Goal: Use online tool/utility: Utilize a website feature to perform a specific function

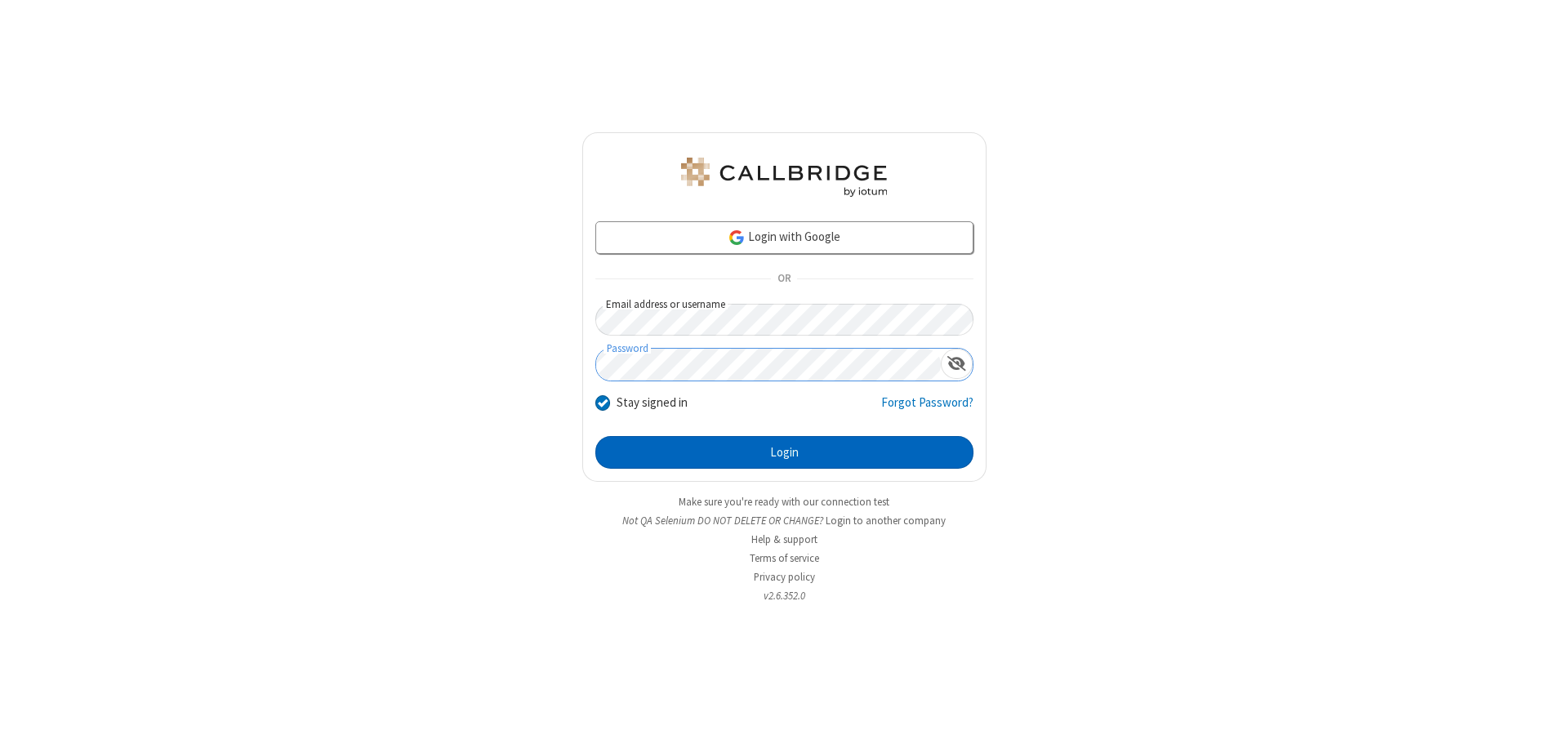
click at [784, 453] on button "Login" at bounding box center [784, 453] width 378 height 33
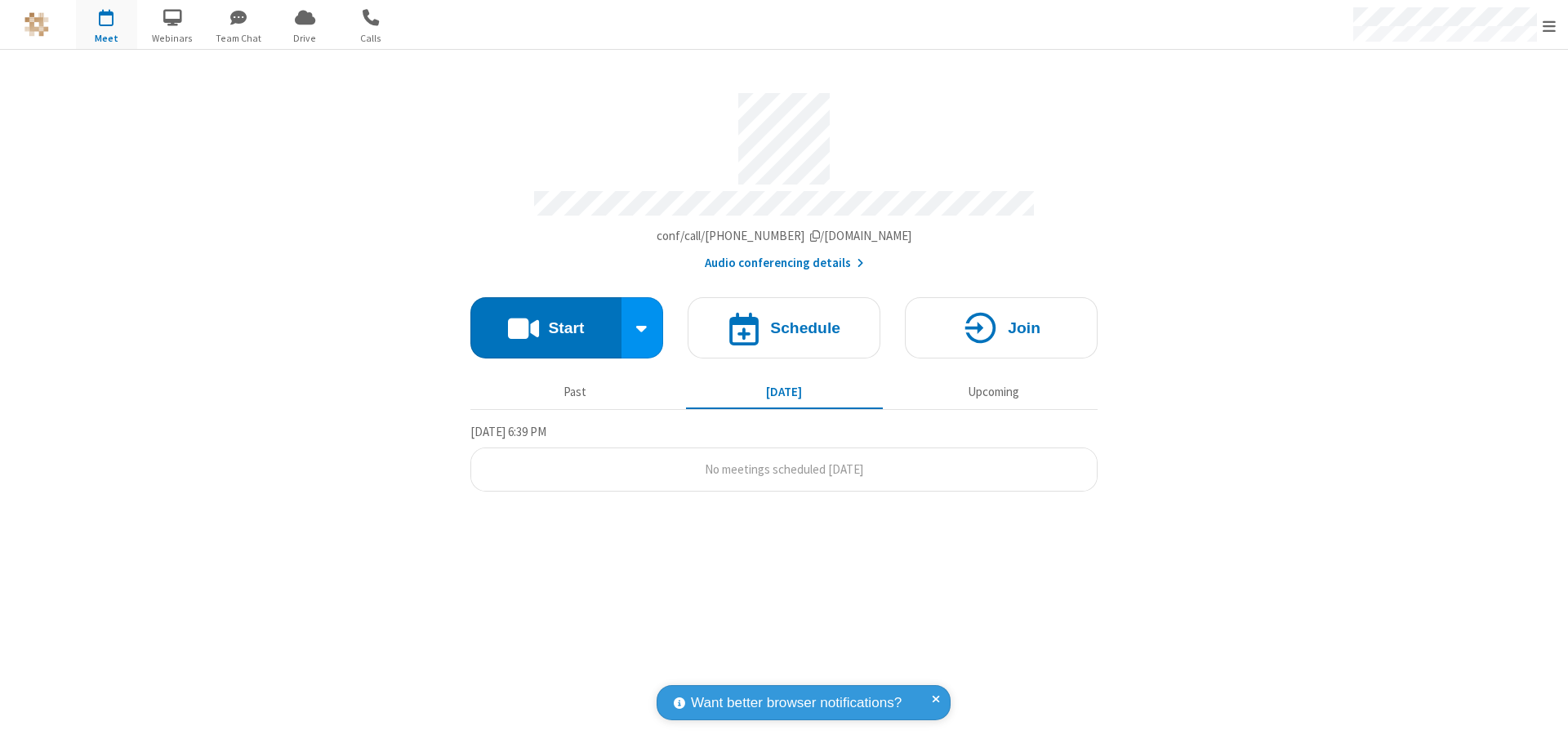
click at [546, 320] on button "Start" at bounding box center [546, 328] width 151 height 61
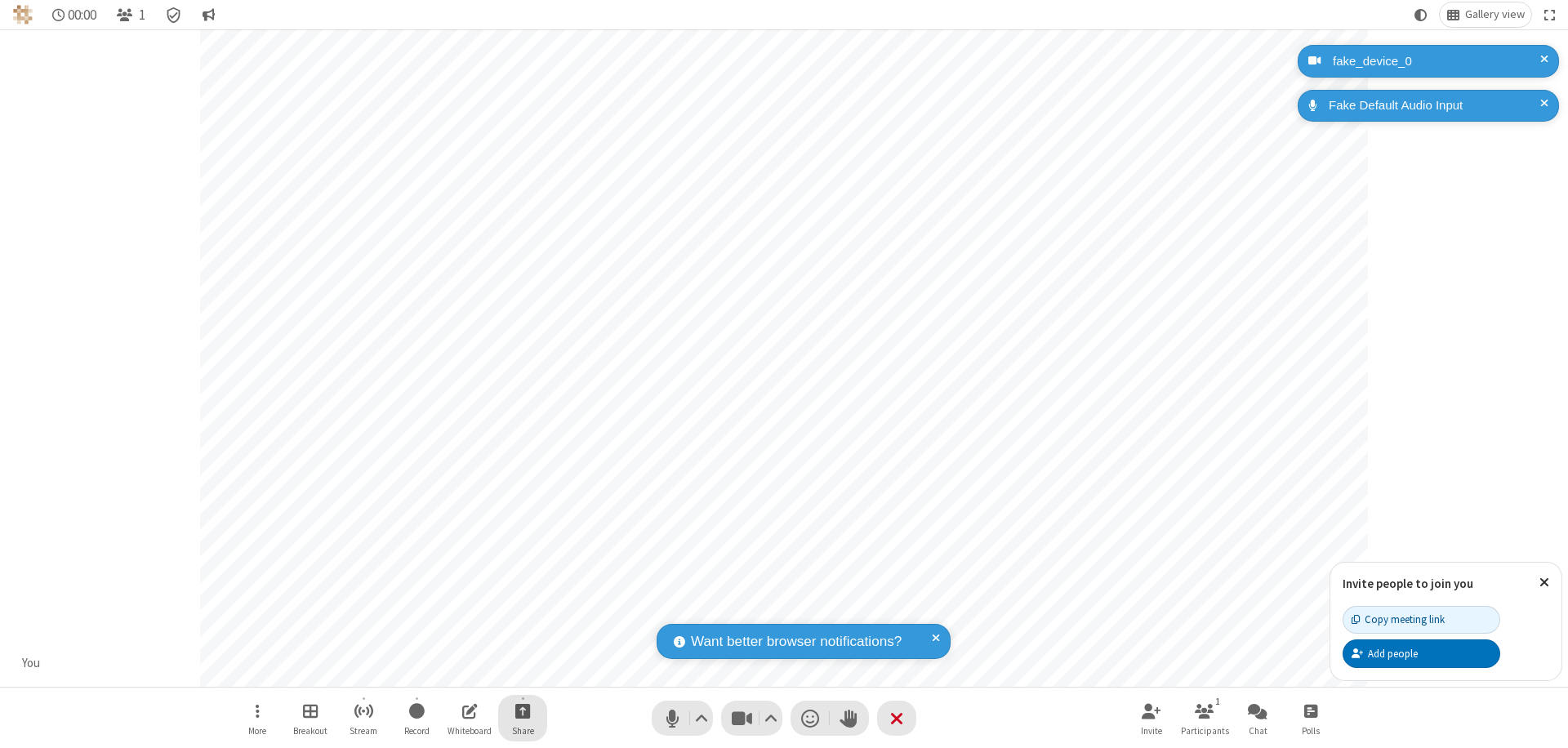
click at [523, 711] on span "Start sharing" at bounding box center [523, 711] width 16 height 21
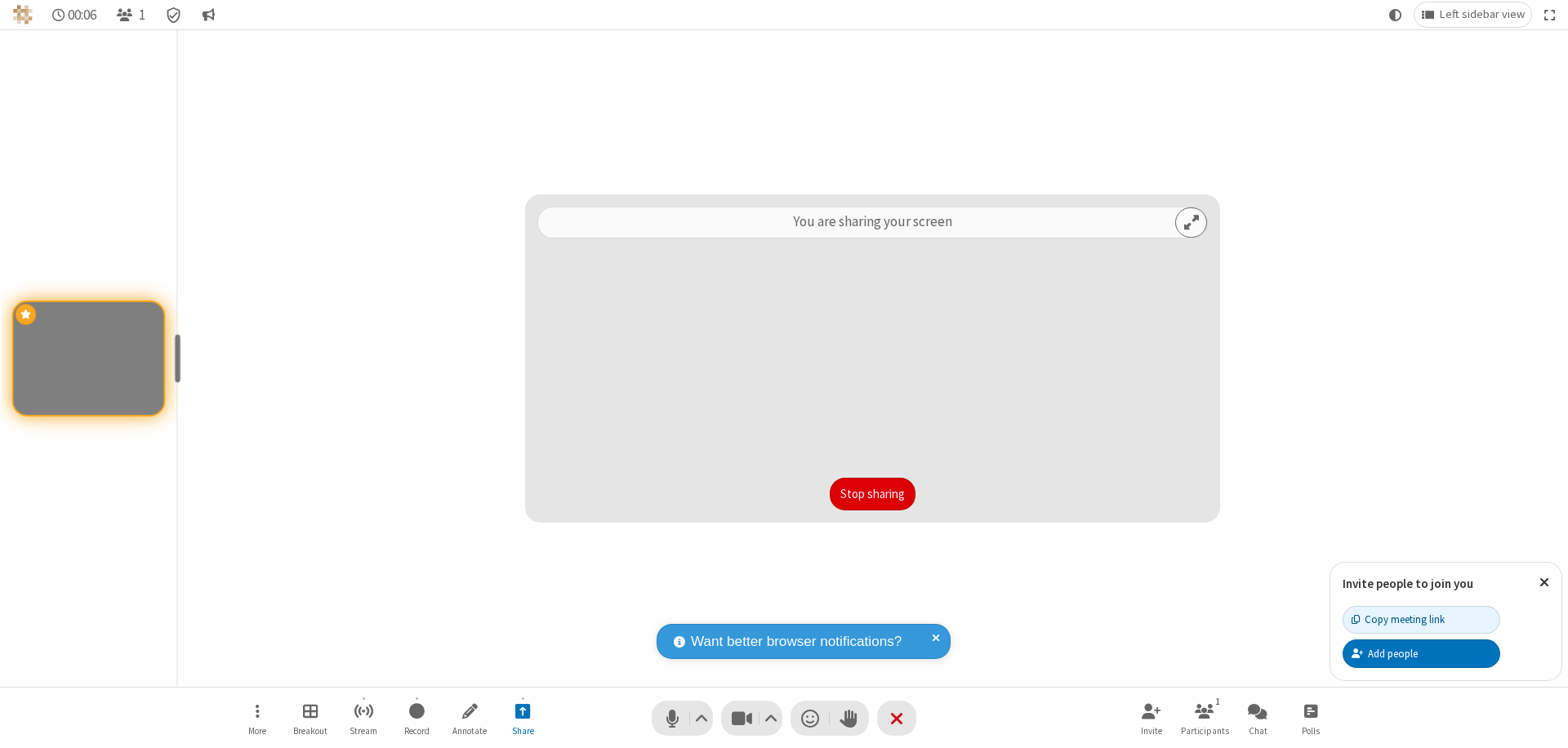
click at [872, 494] on button "Stop sharing" at bounding box center [872, 494] width 86 height 33
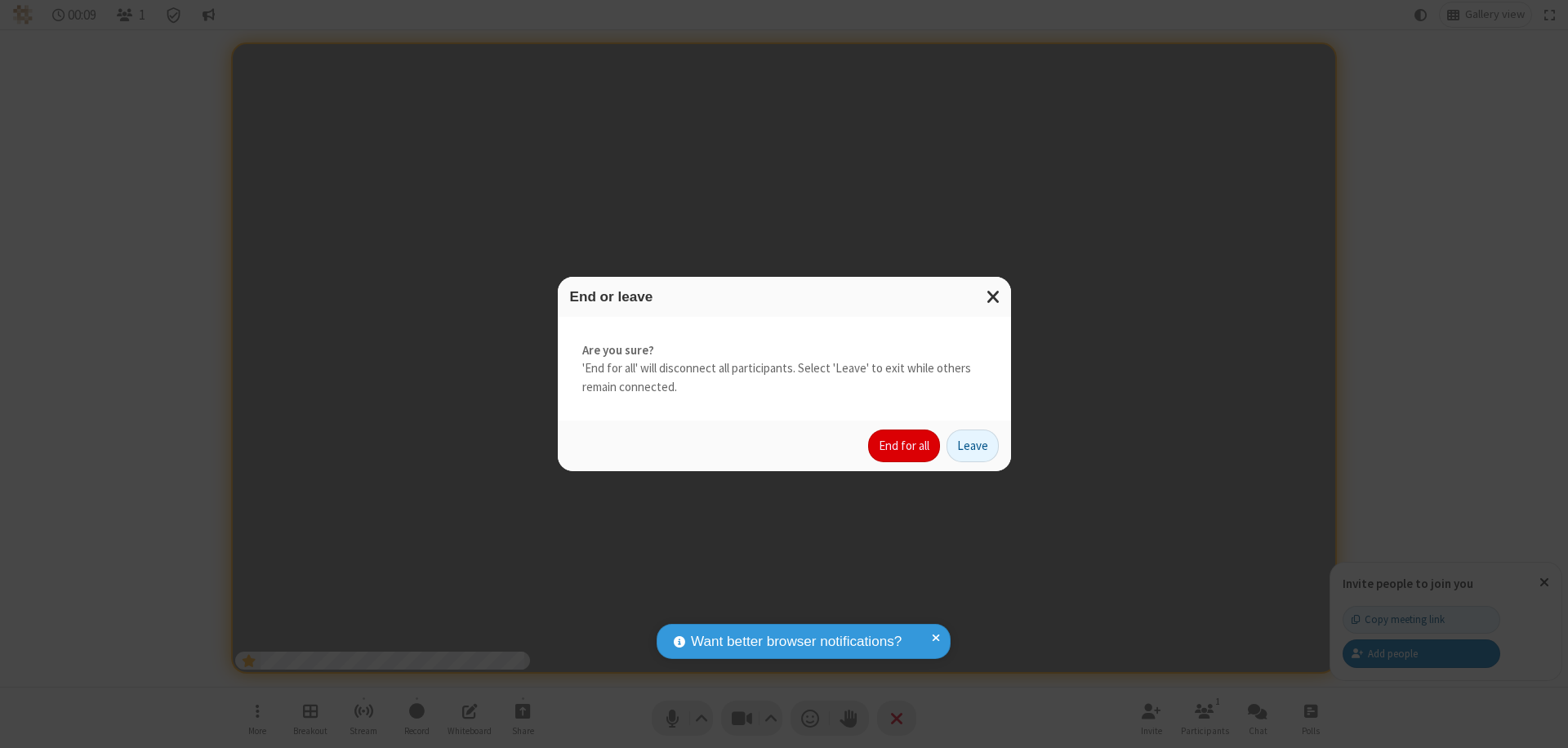
click at [905, 446] on button "End for all" at bounding box center [904, 446] width 72 height 33
